Goal: Obtain resource: Download file/media

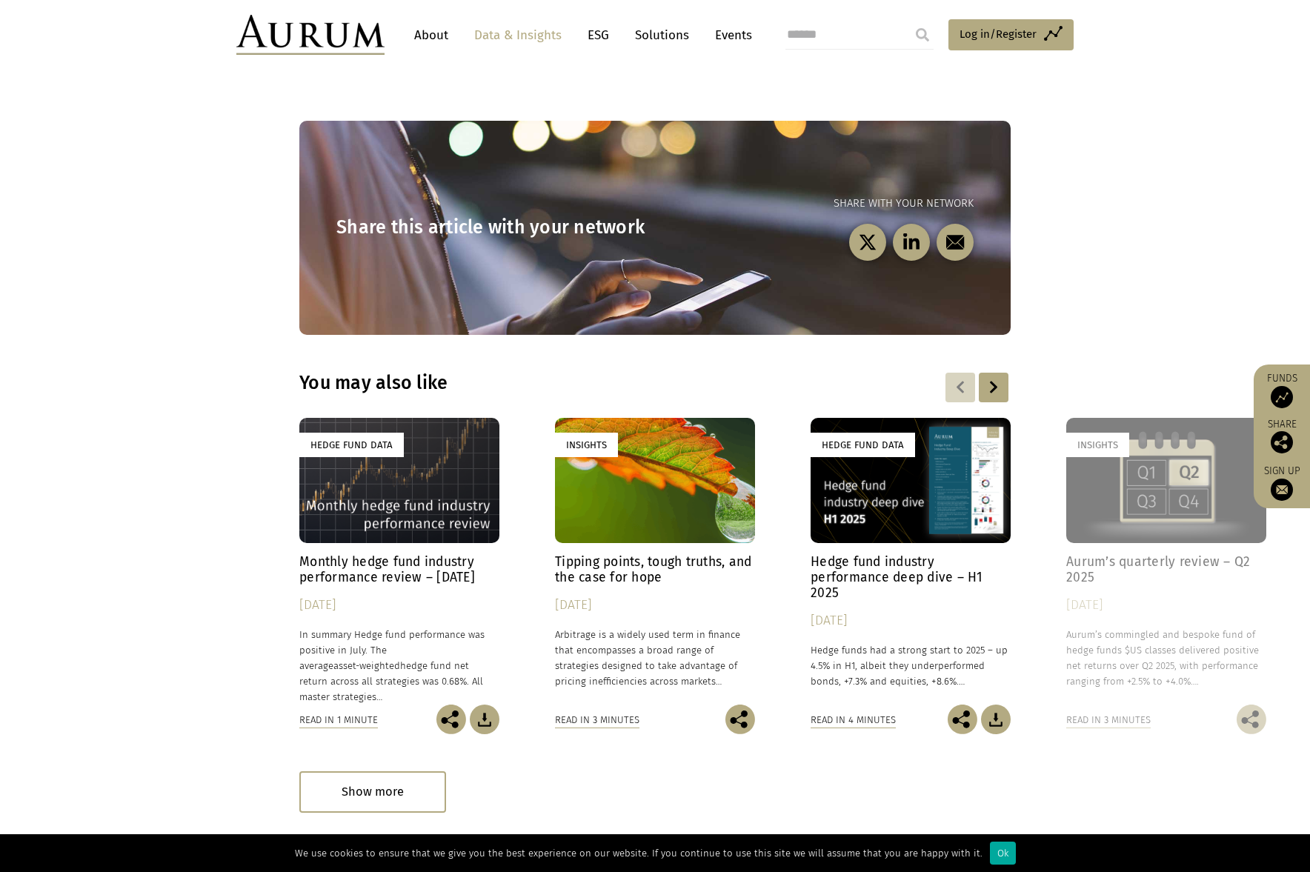
scroll to position [1927, 0]
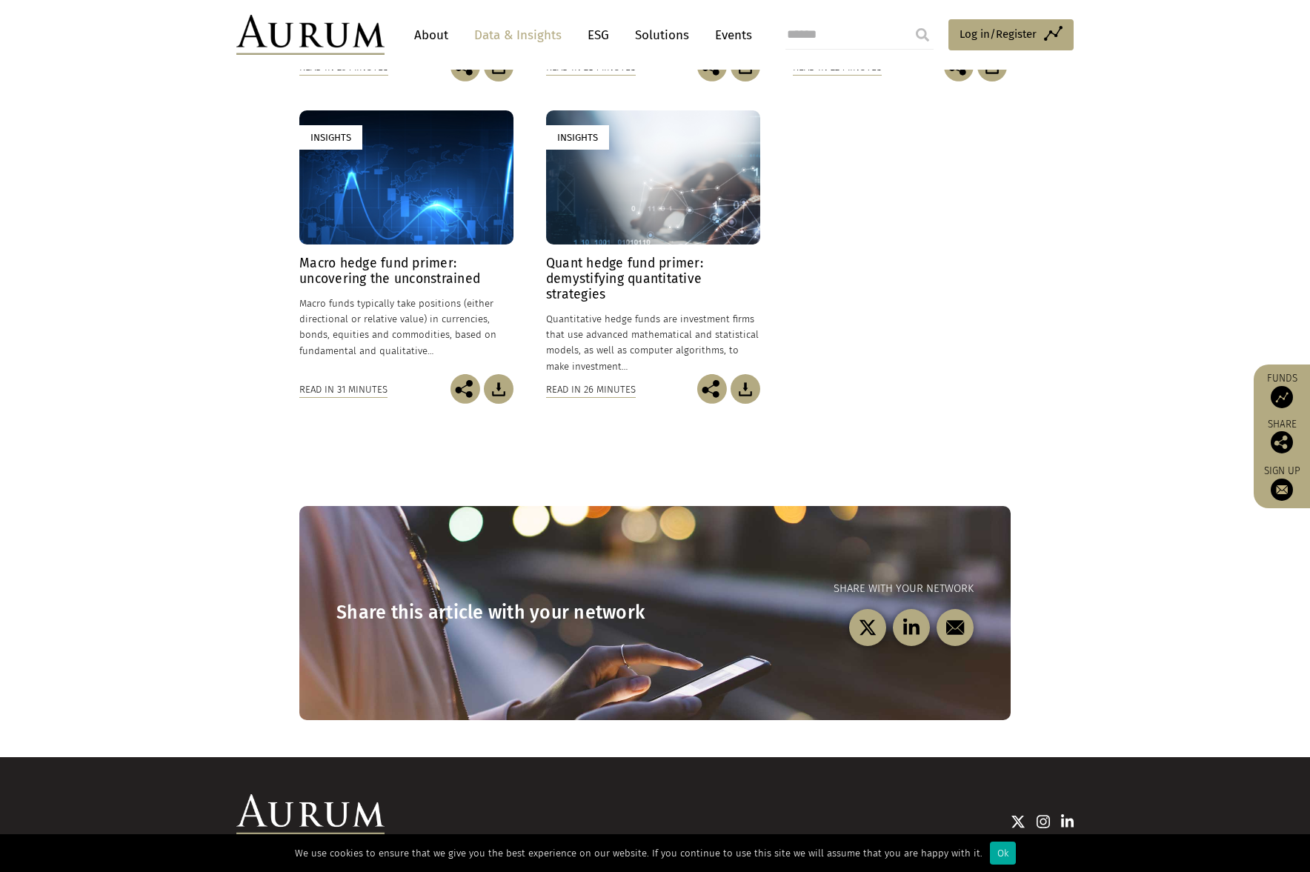
scroll to position [667, 0]
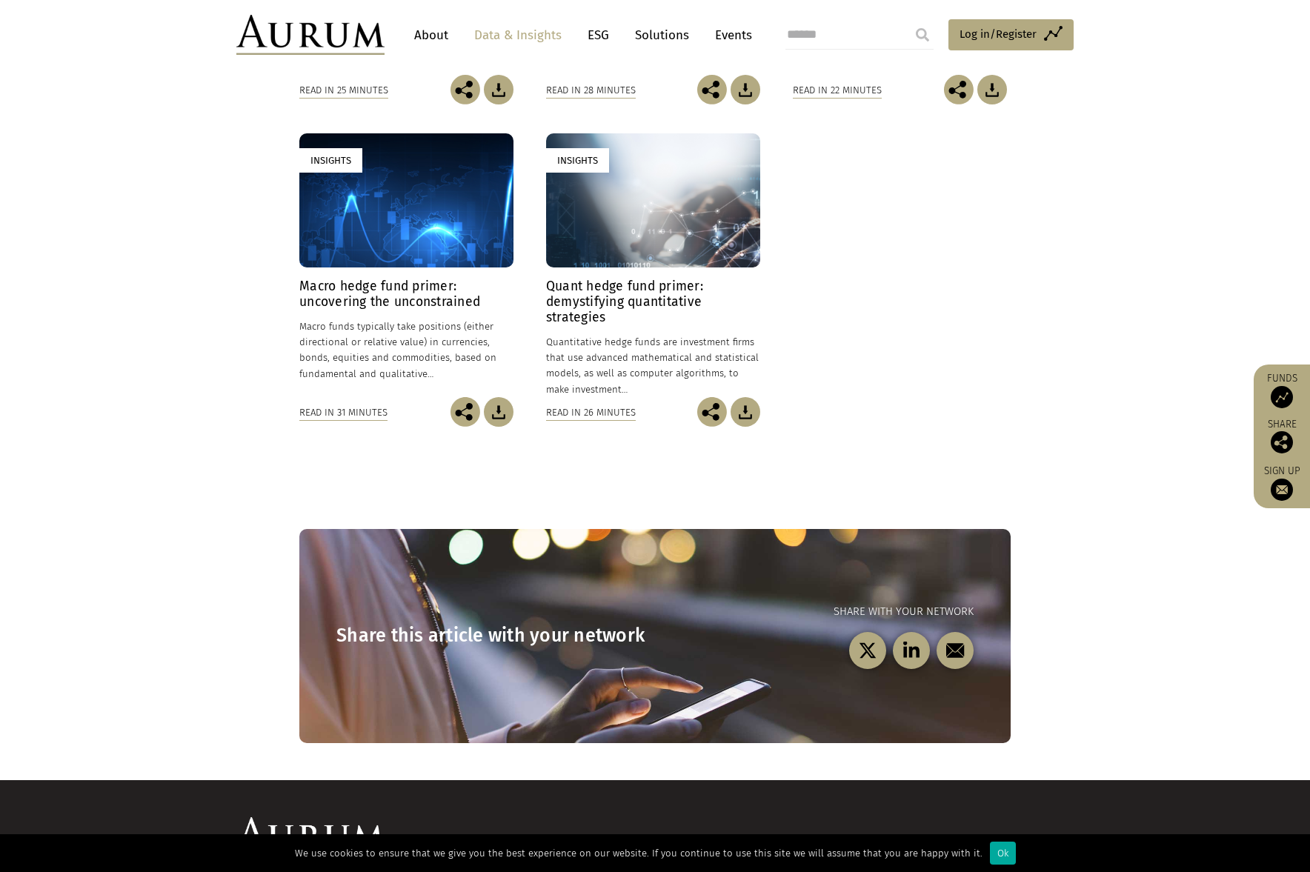
click at [738, 410] on img at bounding box center [746, 412] width 30 height 30
drag, startPoint x: 960, startPoint y: 319, endPoint x: 946, endPoint y: 320, distance: 14.2
click at [960, 319] on div "Insights Arbitrage hedge fund primer: venturing into volatility 24/01/2025 Arbi…" at bounding box center [654, 134] width 711 height 644
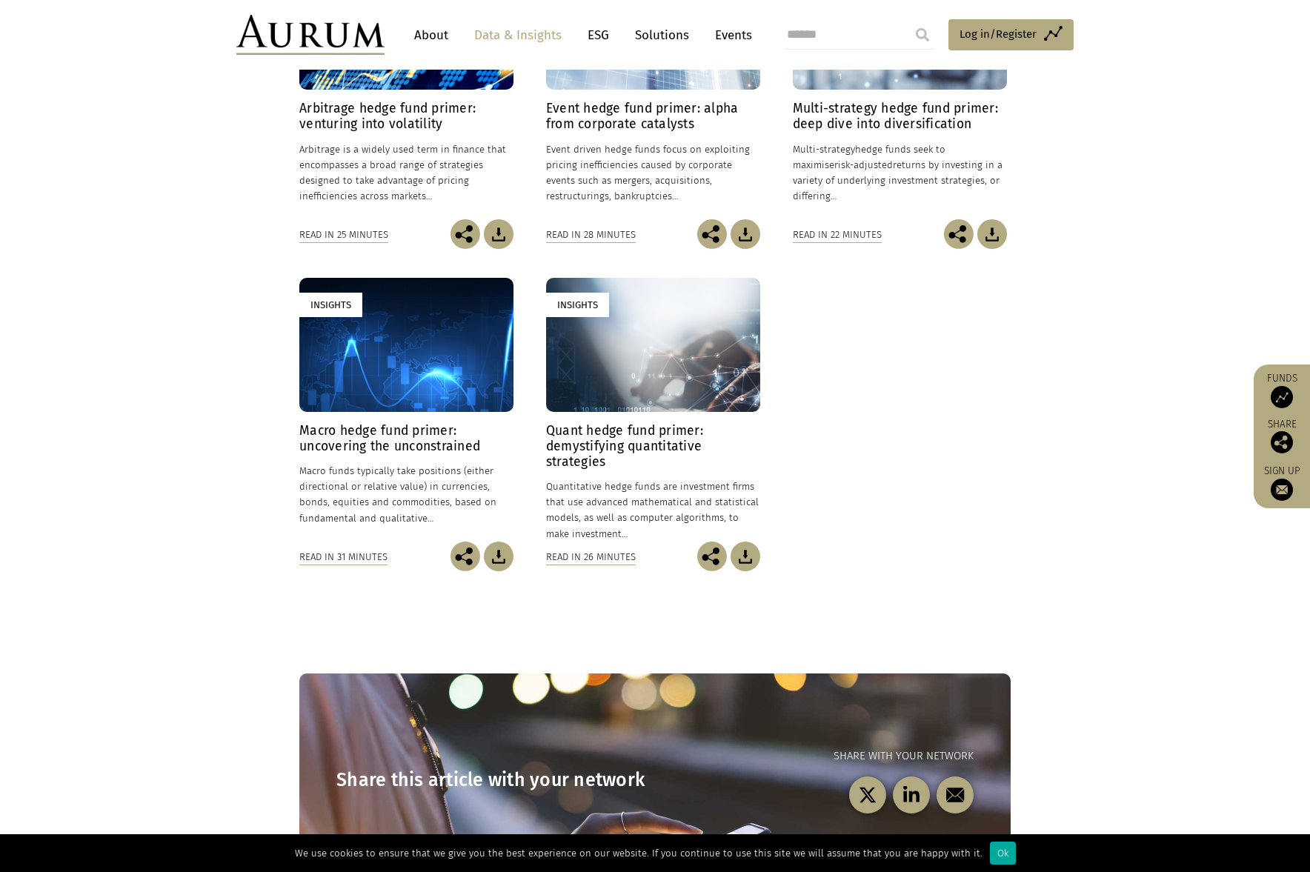
scroll to position [519, 0]
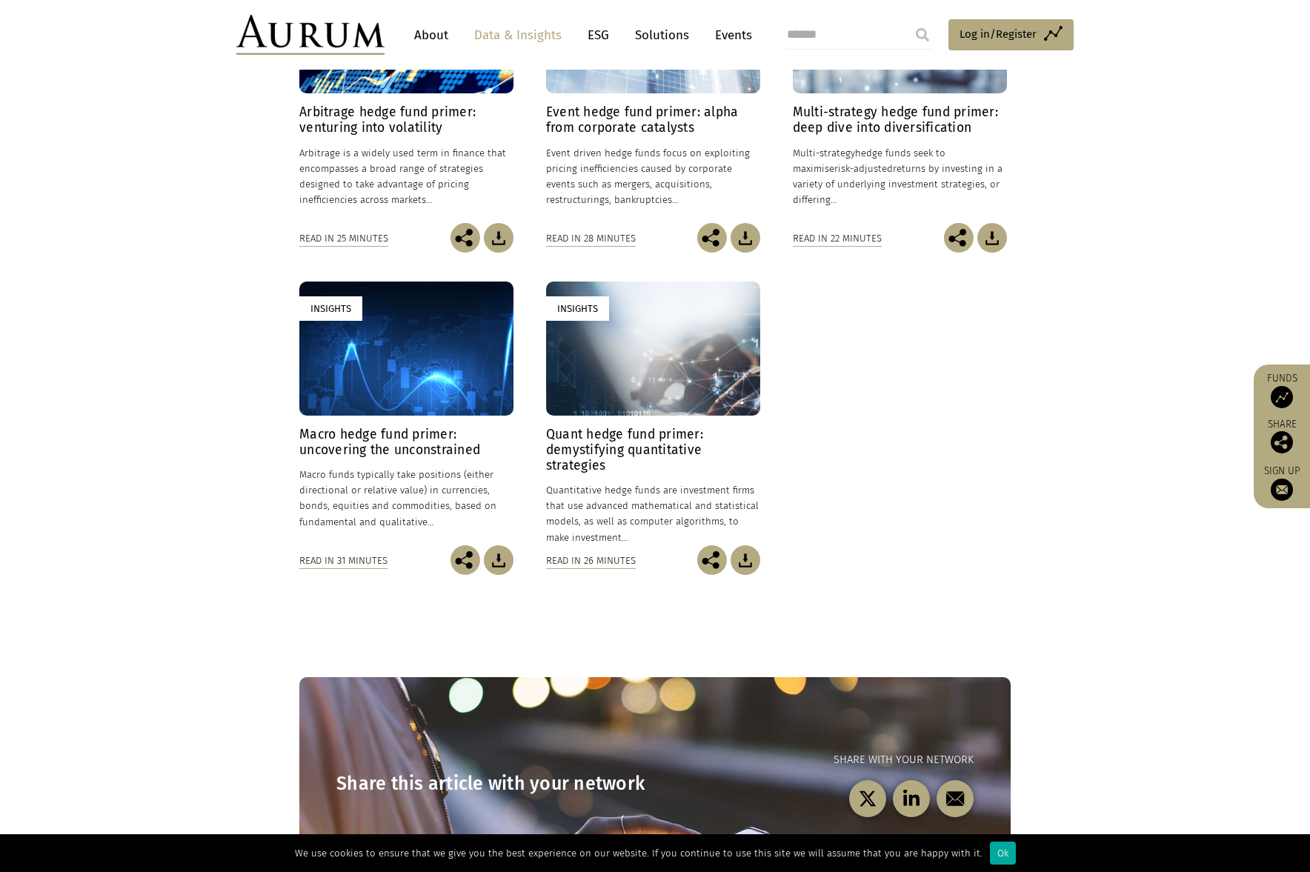
click at [502, 562] on img at bounding box center [499, 560] width 30 height 30
click at [753, 233] on img at bounding box center [746, 238] width 30 height 30
click at [994, 424] on div "Insights Arbitrage hedge fund primer: venturing into volatility 24/01/2025 Arbi…" at bounding box center [654, 282] width 711 height 644
click at [507, 233] on img at bounding box center [499, 238] width 30 height 30
click at [989, 239] on img at bounding box center [992, 238] width 30 height 30
